Goal: Navigation & Orientation: Understand site structure

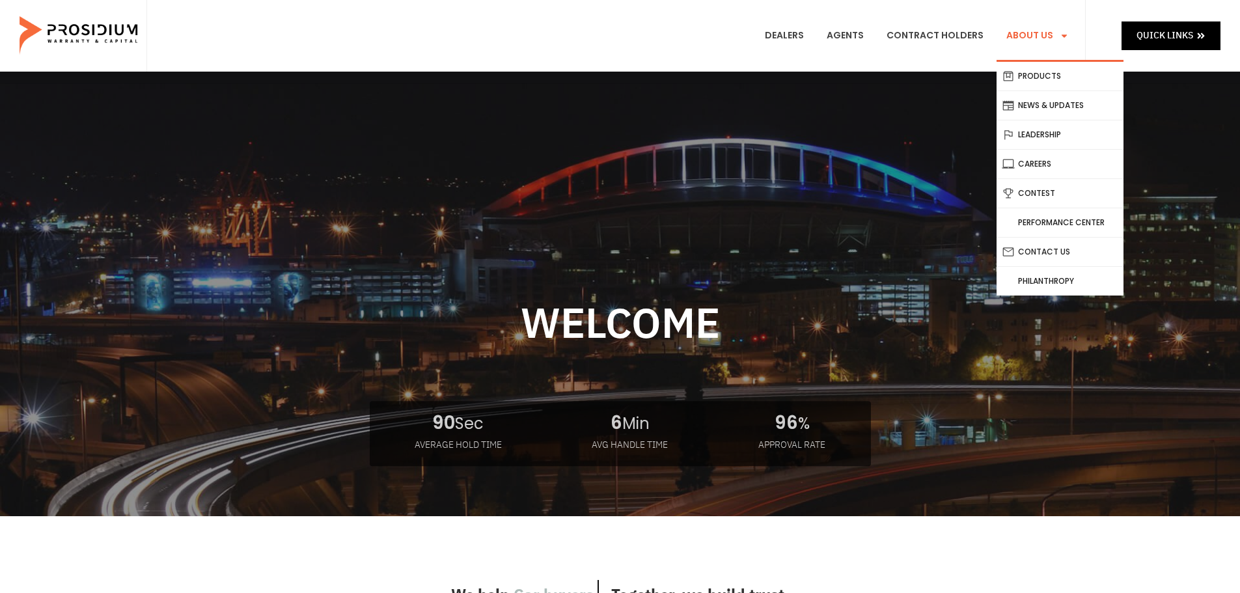
click at [1040, 27] on link "About Us" at bounding box center [1037, 36] width 82 height 48
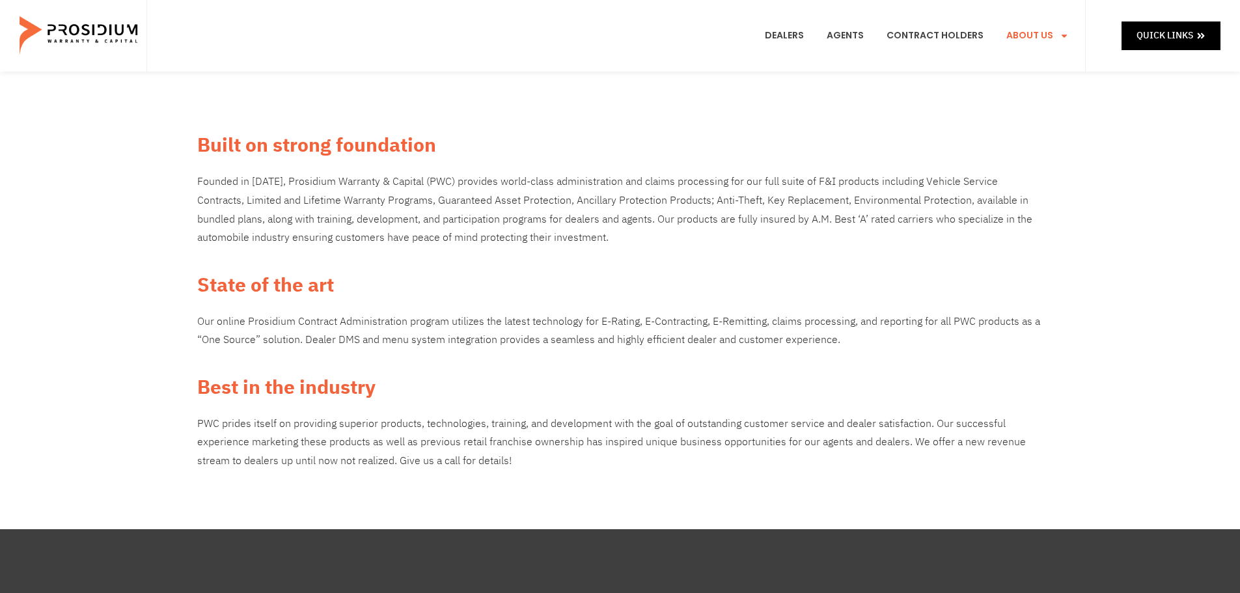
click at [77, 48] on img at bounding box center [80, 35] width 120 height 65
